Goal: Find specific page/section: Find specific page/section

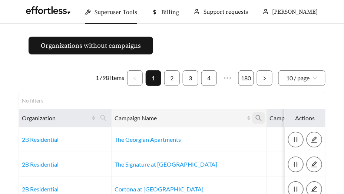
click at [252, 114] on span at bounding box center [258, 118] width 13 height 12
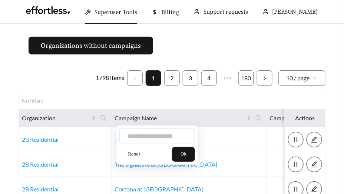
click at [153, 137] on input "text" at bounding box center [157, 137] width 76 height 16
type input "*"
type input "*****"
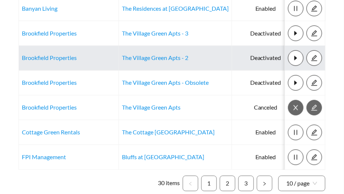
scroll to position [249, 0]
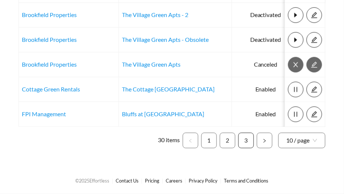
click at [242, 145] on link "3" at bounding box center [246, 140] width 15 height 15
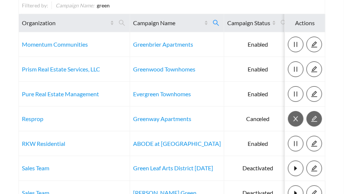
scroll to position [100, 0]
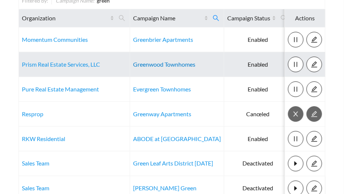
click at [133, 62] on link "Greenwood Townhomes" at bounding box center [164, 64] width 62 height 7
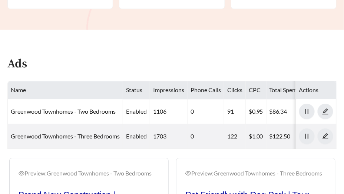
scroll to position [448, 0]
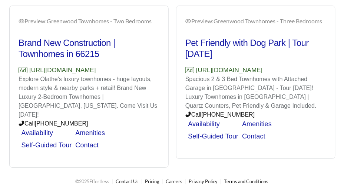
drag, startPoint x: 154, startPoint y: 74, endPoint x: 29, endPoint y: 73, distance: 124.5
click at [29, 73] on p "Ad https://www.greenwoodtownhomes.com" at bounding box center [89, 71] width 141 height 10
copy p "https://www.greenwoodtownhomes.com"
